Goal: Find specific page/section: Find specific page/section

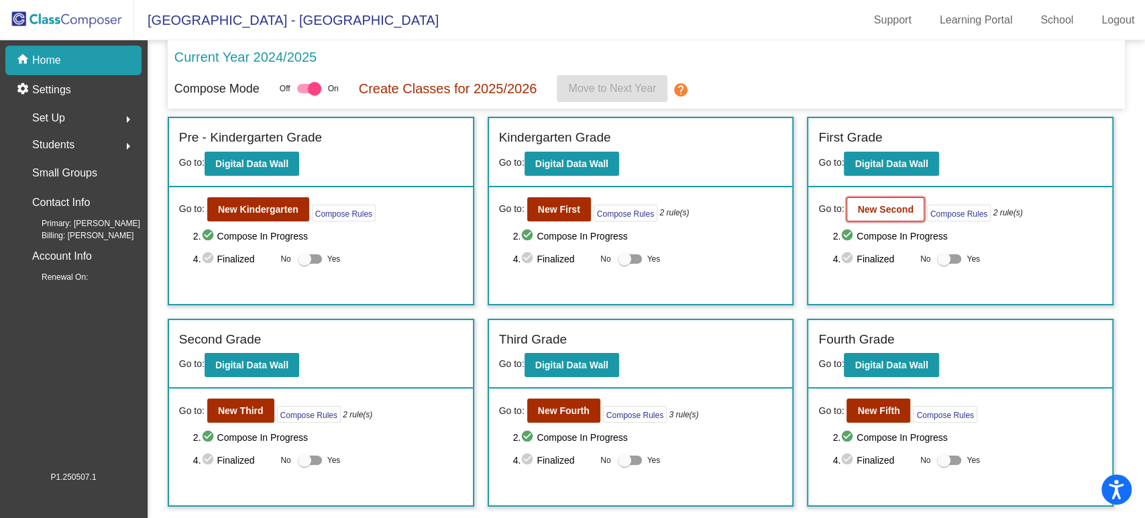
click at [870, 213] on b "New Second" at bounding box center [886, 209] width 56 height 11
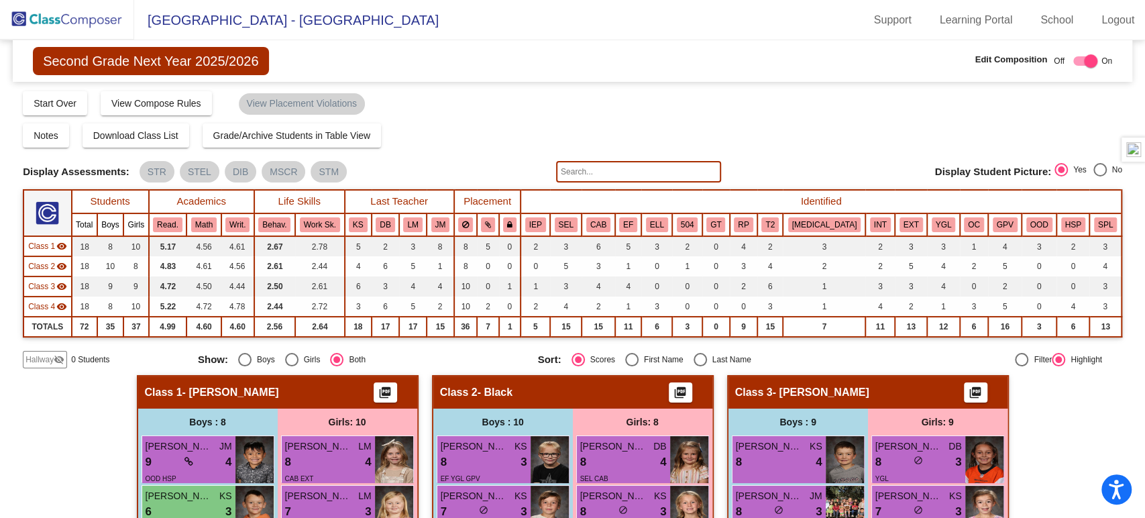
click at [589, 171] on input "text" at bounding box center [638, 171] width 165 height 21
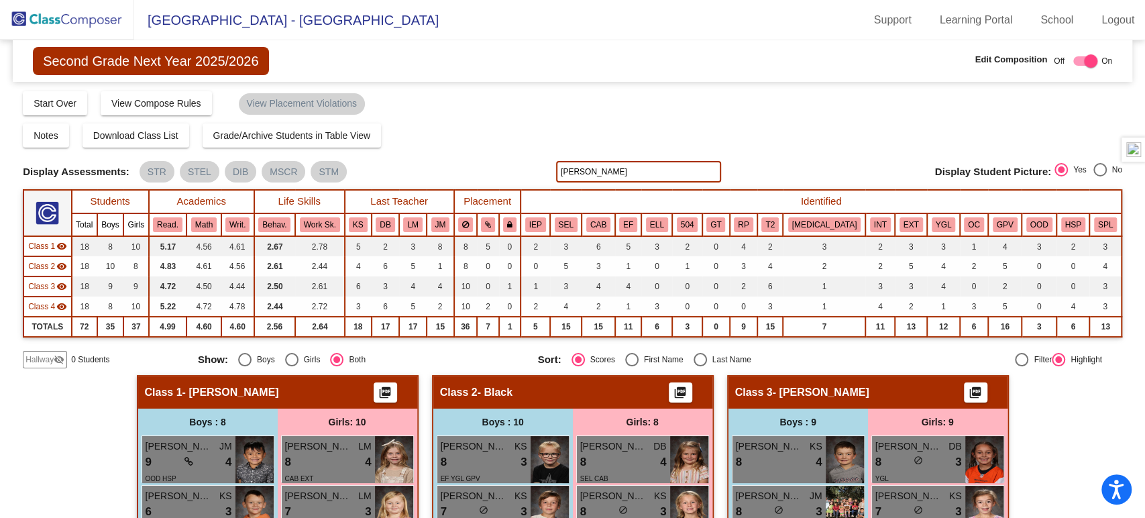
type input "[PERSON_NAME]"
click at [88, 17] on img at bounding box center [67, 20] width 134 height 40
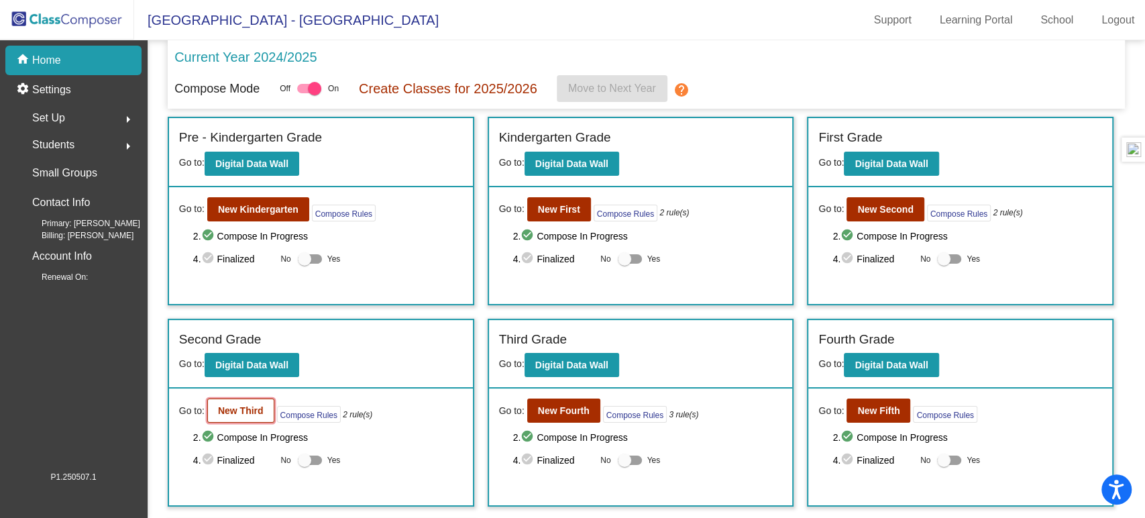
click at [224, 405] on b "New Third" at bounding box center [241, 410] width 46 height 11
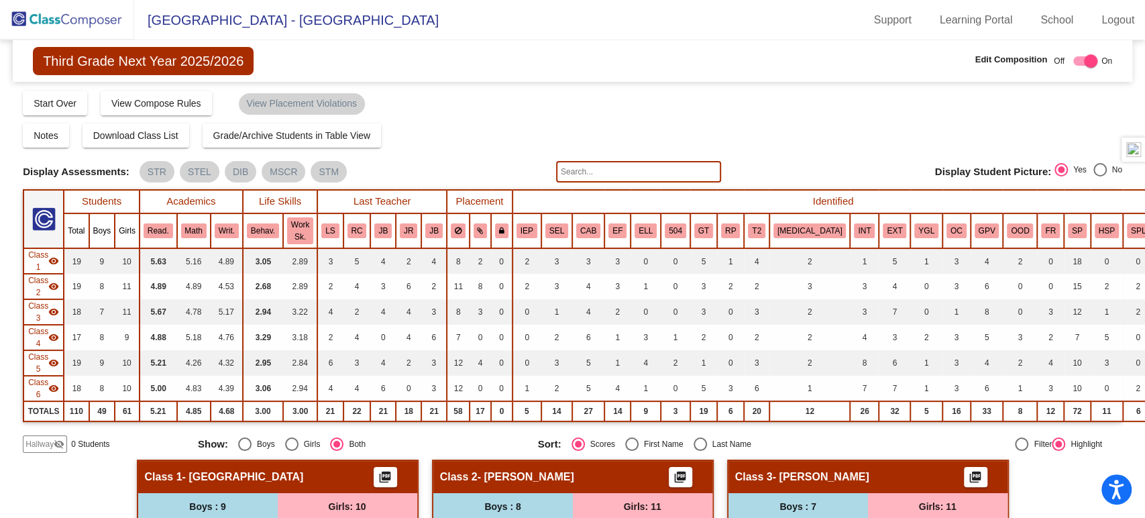
click at [633, 175] on input "text" at bounding box center [638, 171] width 165 height 21
type input "p"
type input "o"
type input "[PERSON_NAME]"
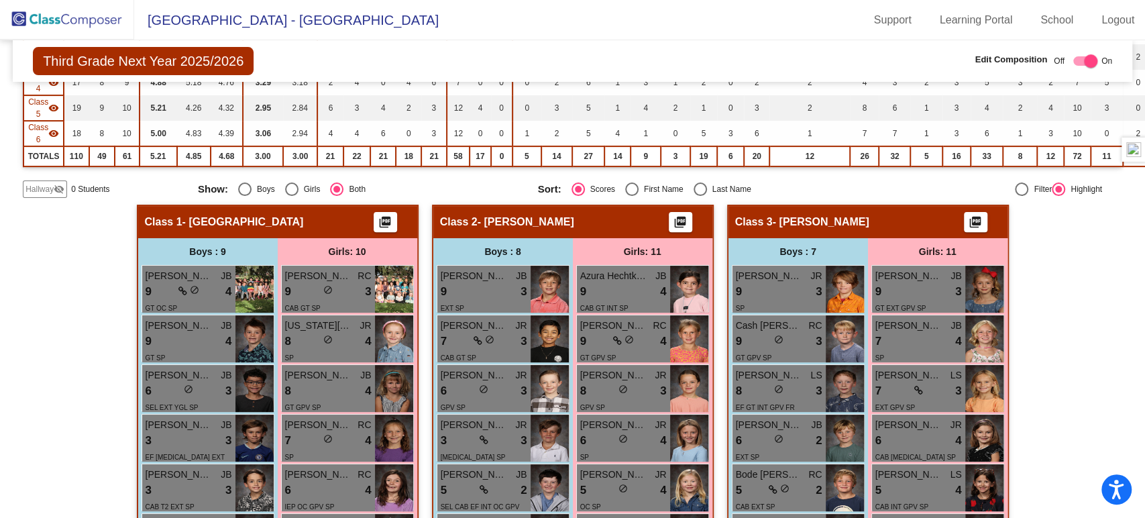
scroll to position [251, 0]
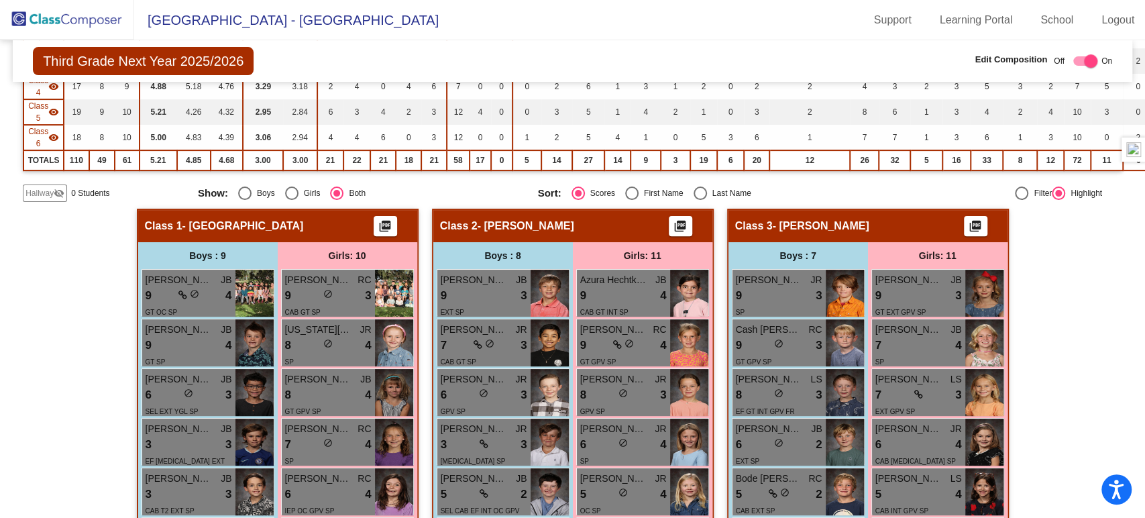
click at [100, 19] on img at bounding box center [67, 20] width 134 height 40
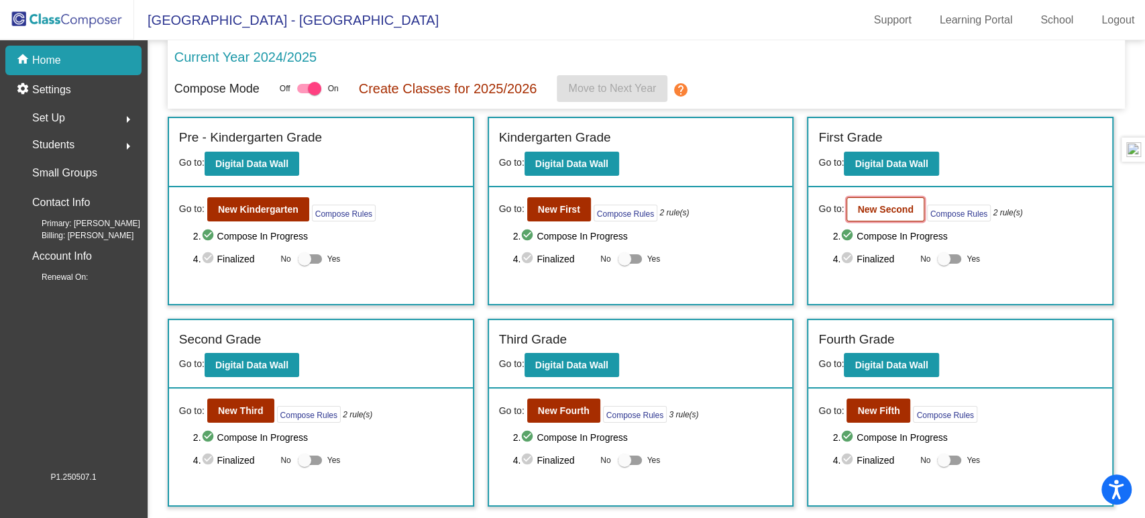
click at [859, 213] on b "New Second" at bounding box center [886, 209] width 56 height 11
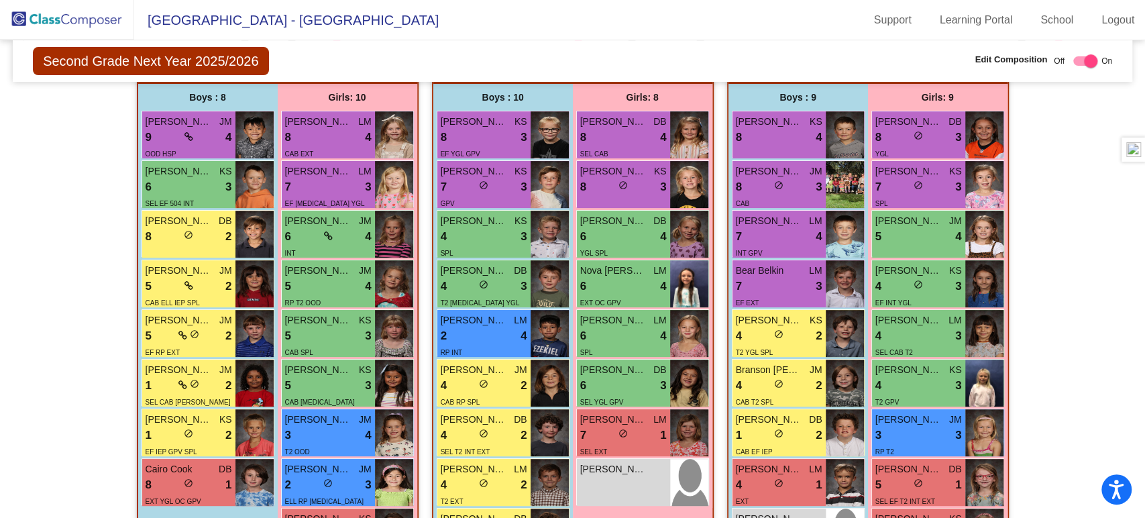
scroll to position [318, 0]
